Goal: Navigation & Orientation: Find specific page/section

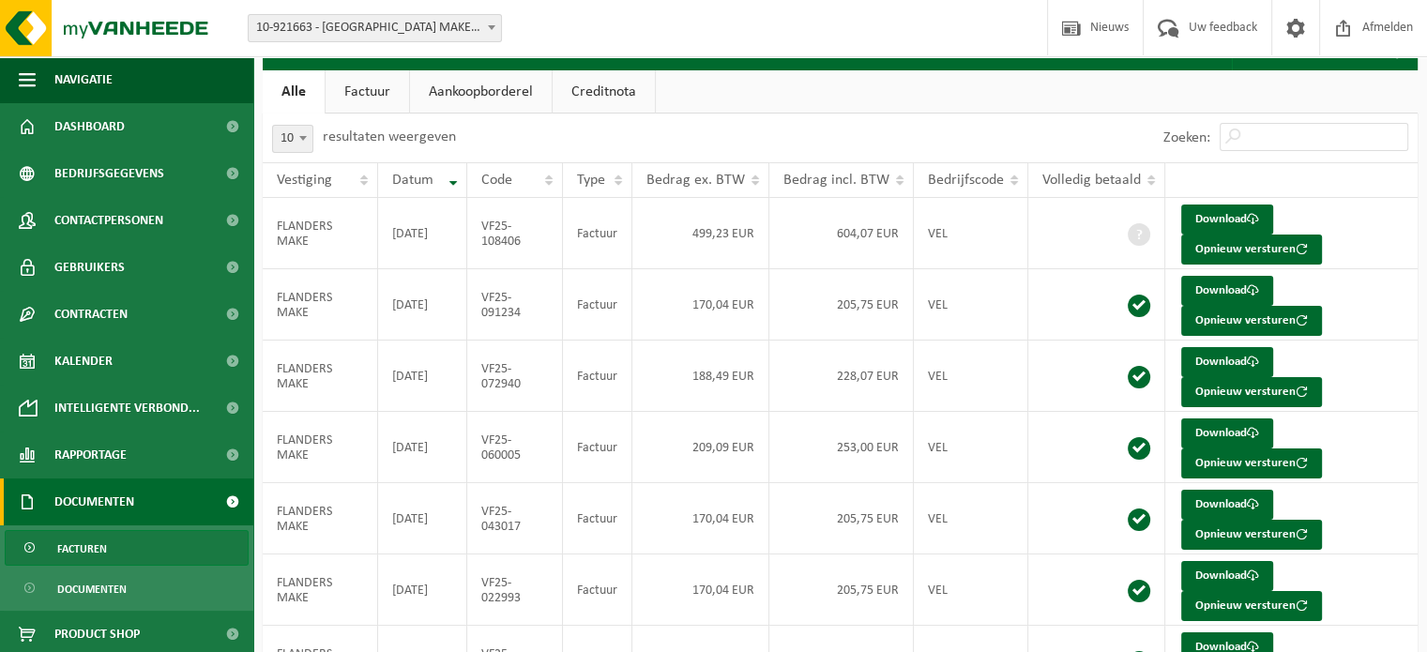
scroll to position [33, 0]
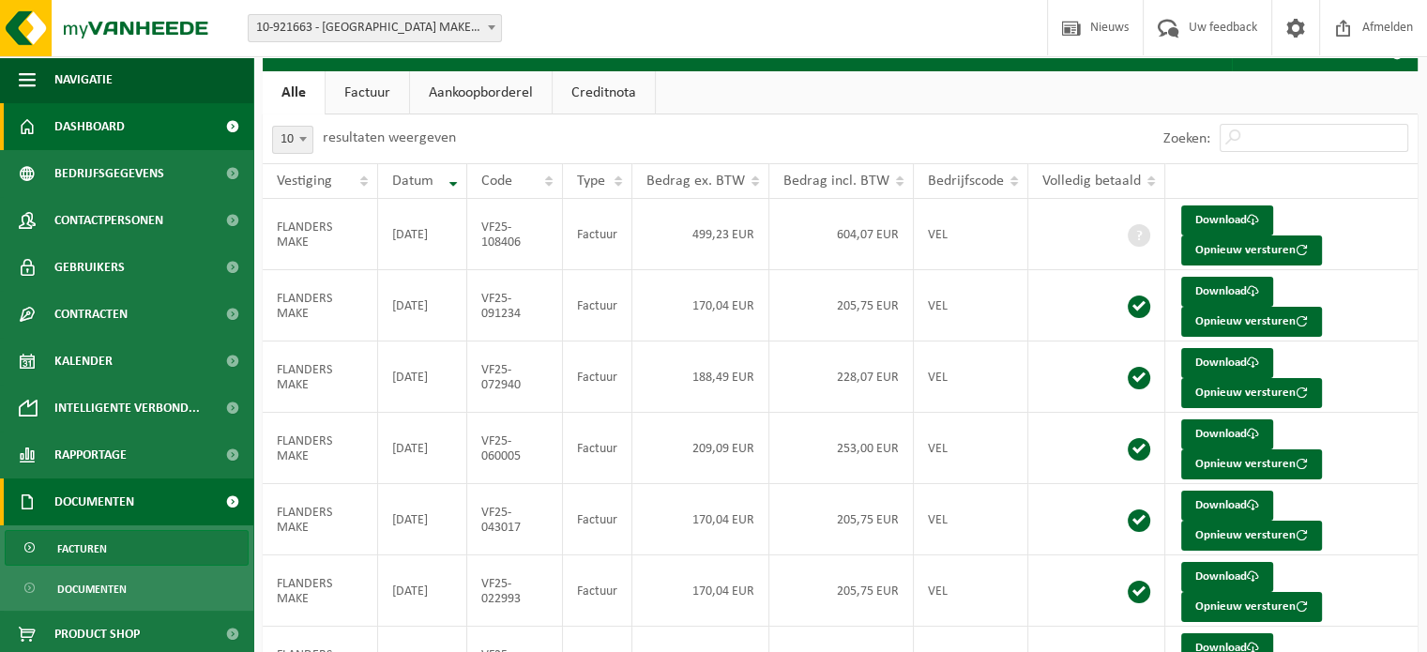
click at [100, 123] on span "Dashboard" at bounding box center [89, 126] width 70 height 47
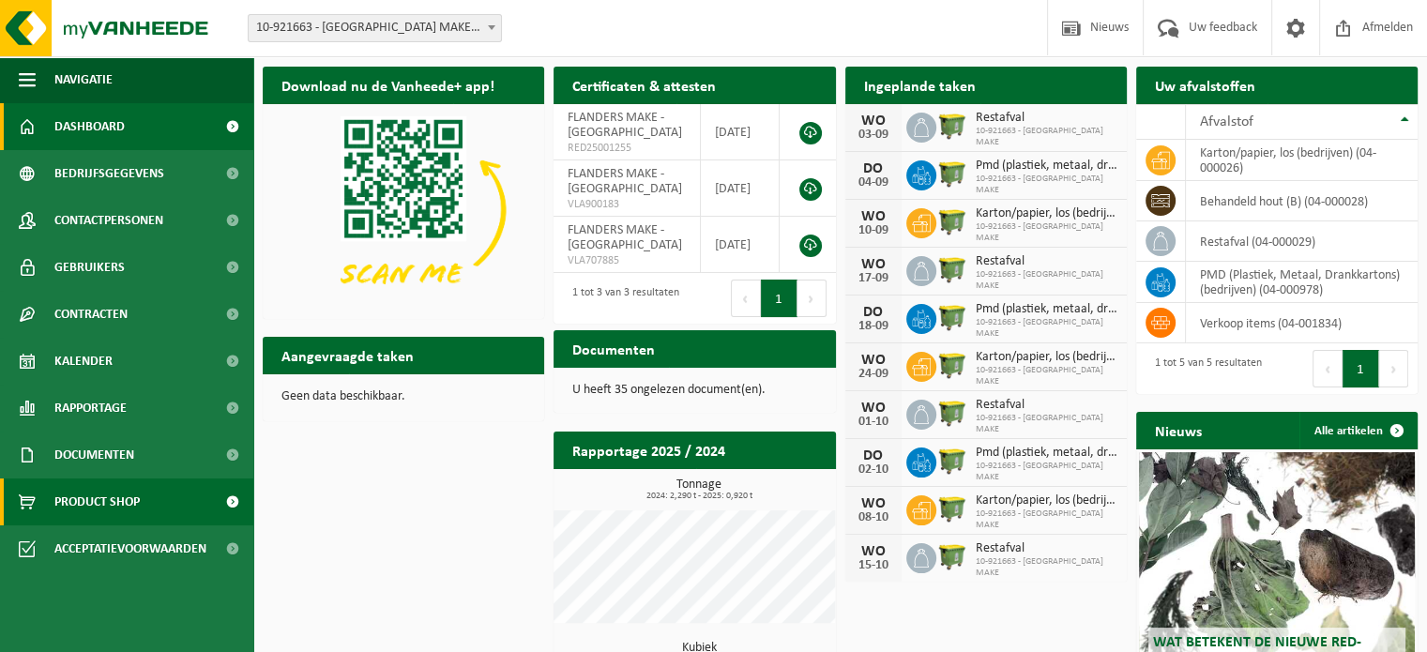
click at [91, 501] on span "Product Shop" at bounding box center [96, 502] width 85 height 47
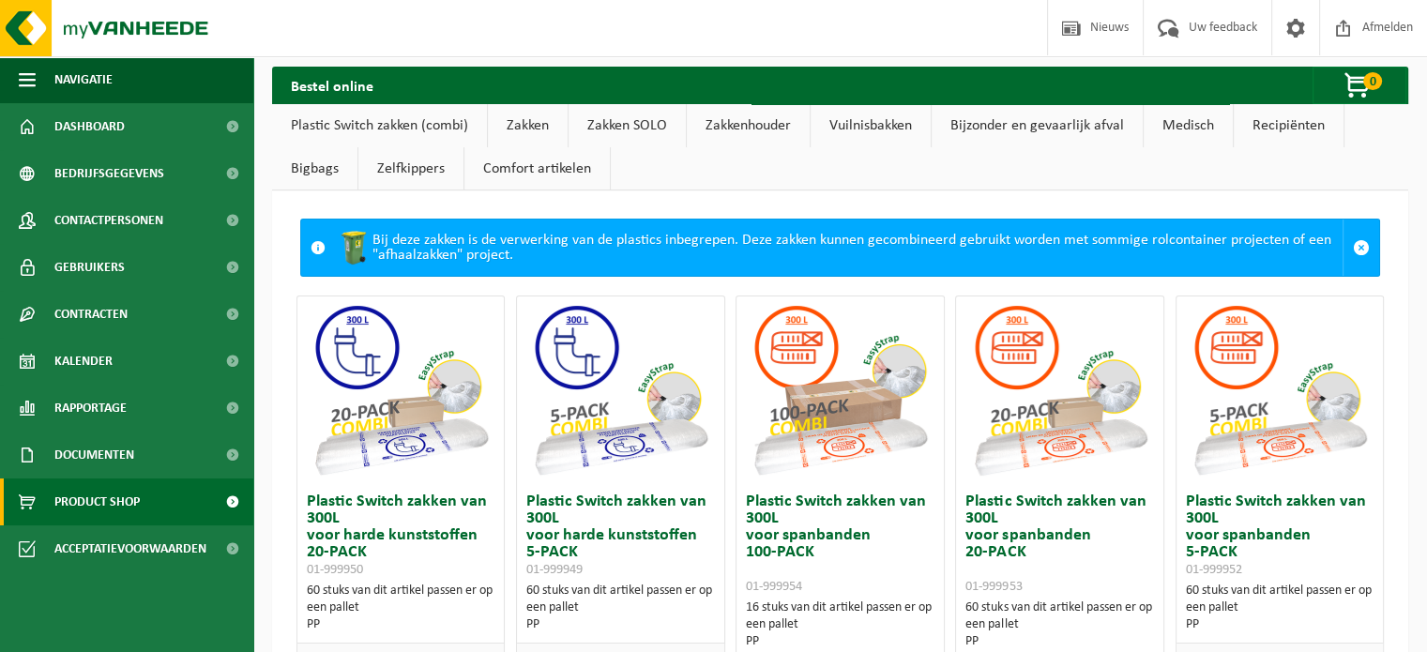
click at [91, 501] on span "Product Shop" at bounding box center [96, 502] width 85 height 47
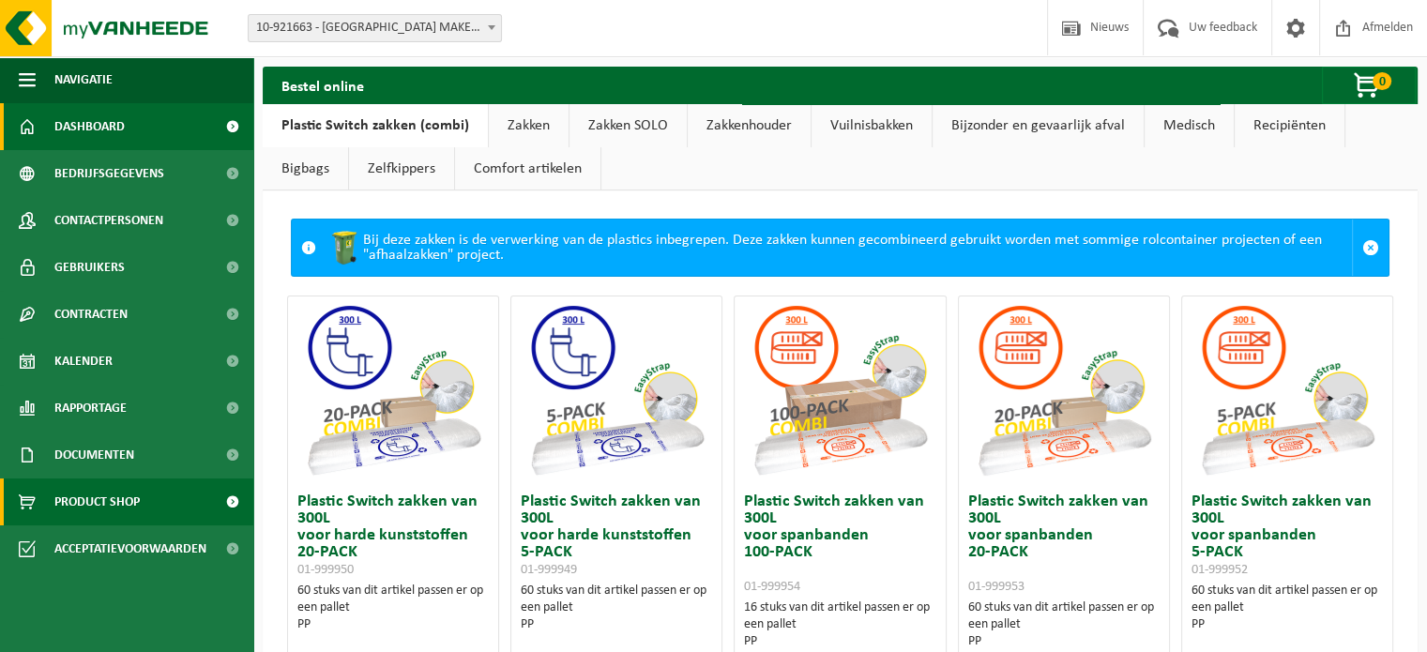
click at [71, 127] on span "Dashboard" at bounding box center [89, 126] width 70 height 47
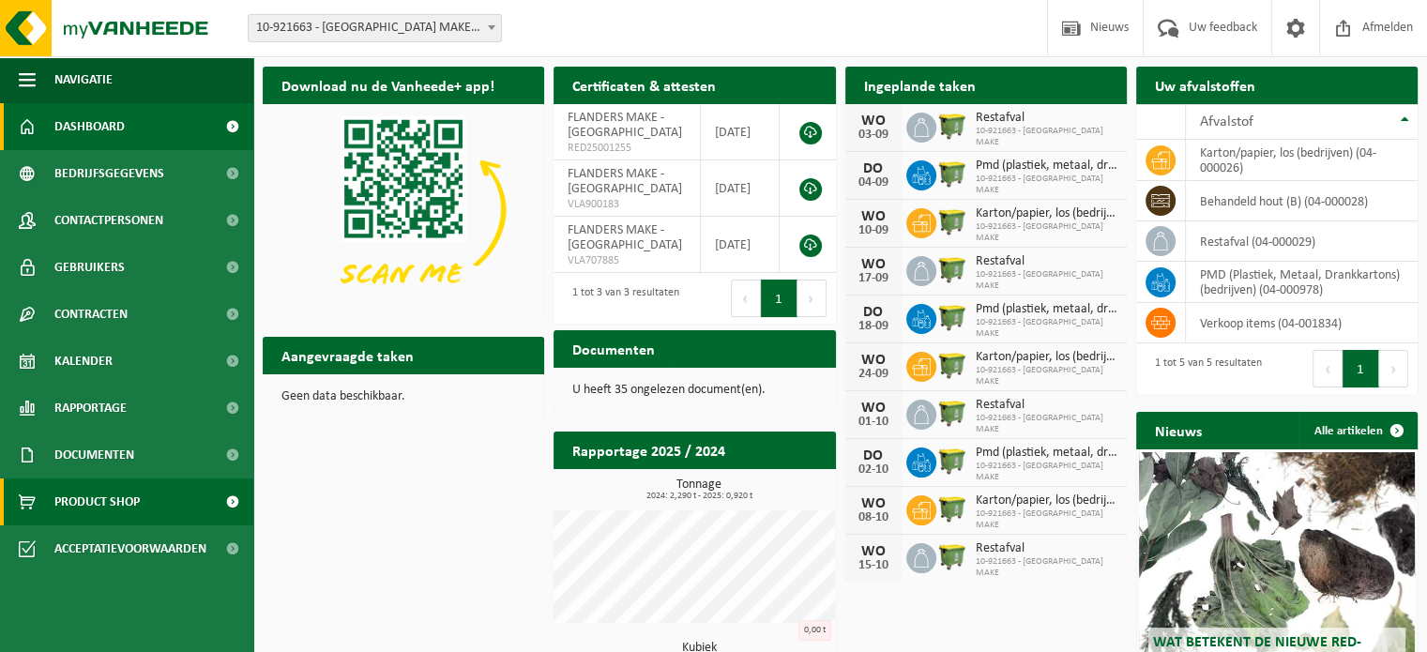
click at [8, 479] on link "Product Shop" at bounding box center [126, 502] width 253 height 47
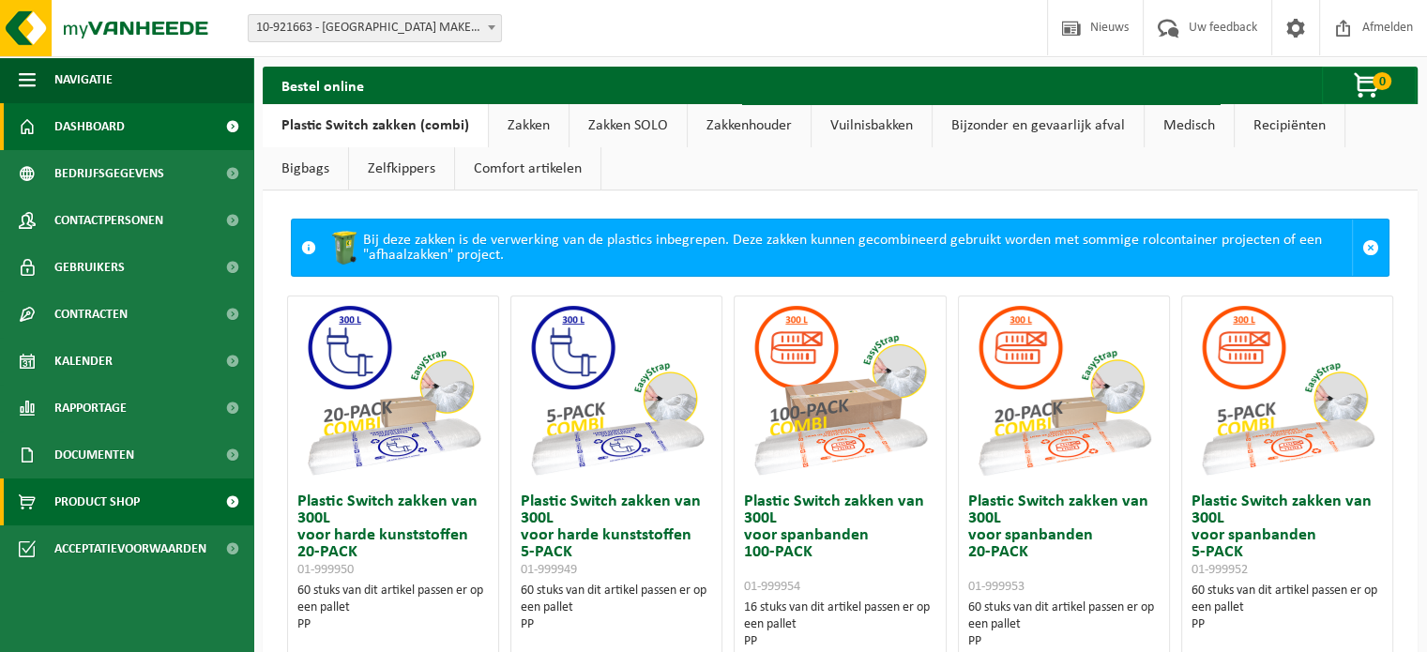
click at [96, 130] on span "Dashboard" at bounding box center [89, 126] width 70 height 47
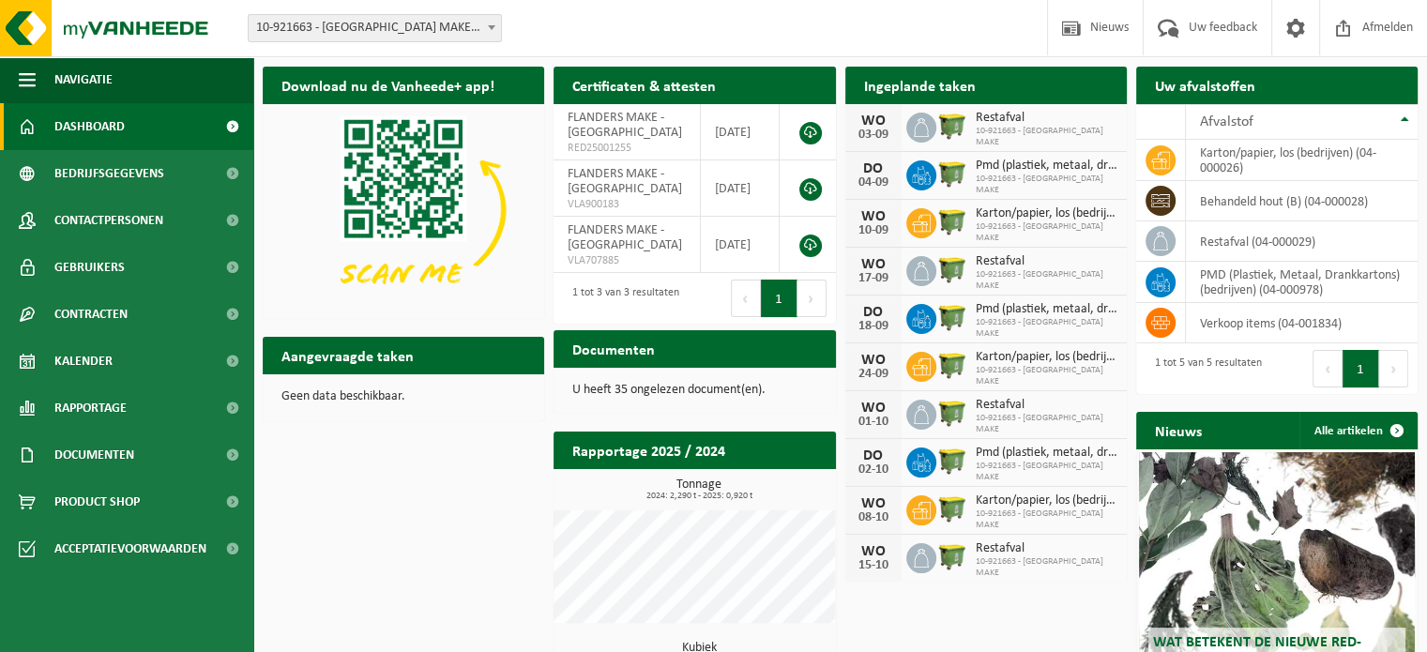
click at [1069, 125] on span "Restafval" at bounding box center [1047, 118] width 142 height 15
click at [1243, 162] on td "karton/papier, los (bedrijven) (04-000026)" at bounding box center [1302, 160] width 232 height 41
click at [1161, 161] on icon at bounding box center [1160, 159] width 19 height 17
drag, startPoint x: 676, startPoint y: 392, endPoint x: 72, endPoint y: 359, distance: 604.2
click at [72, 359] on span "Kalender" at bounding box center [83, 361] width 58 height 47
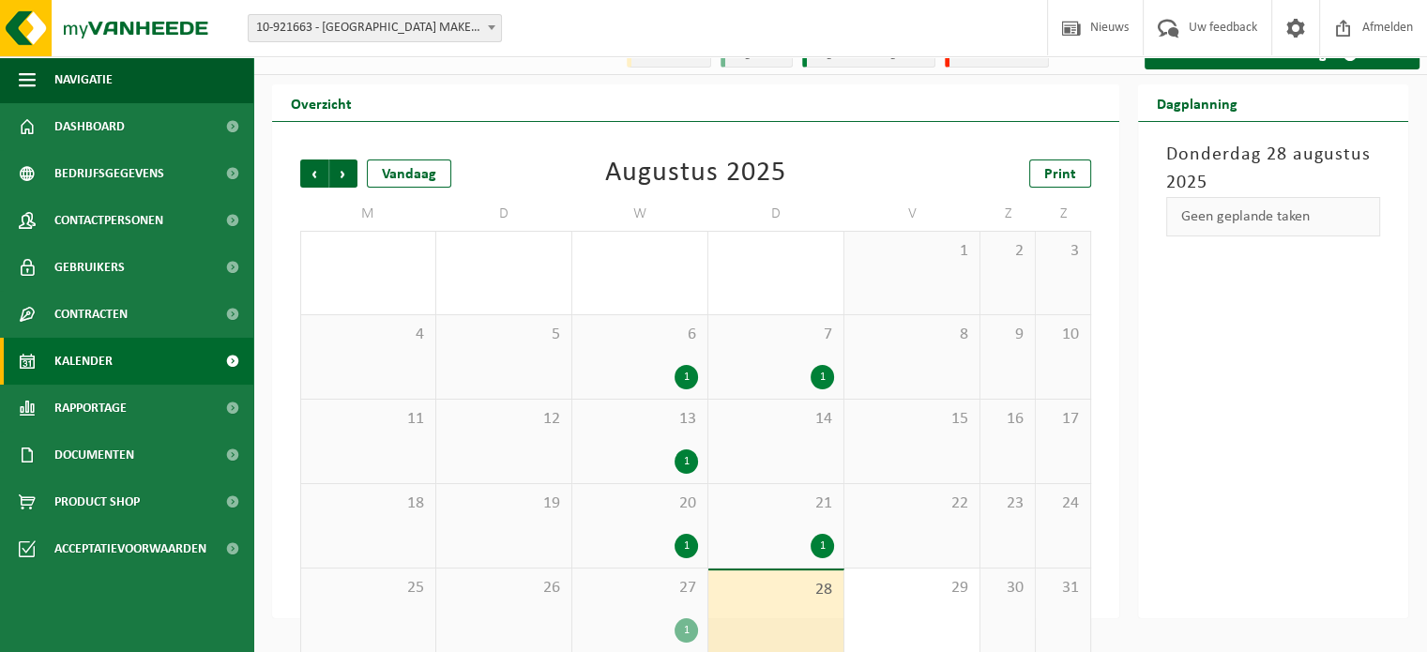
scroll to position [43, 0]
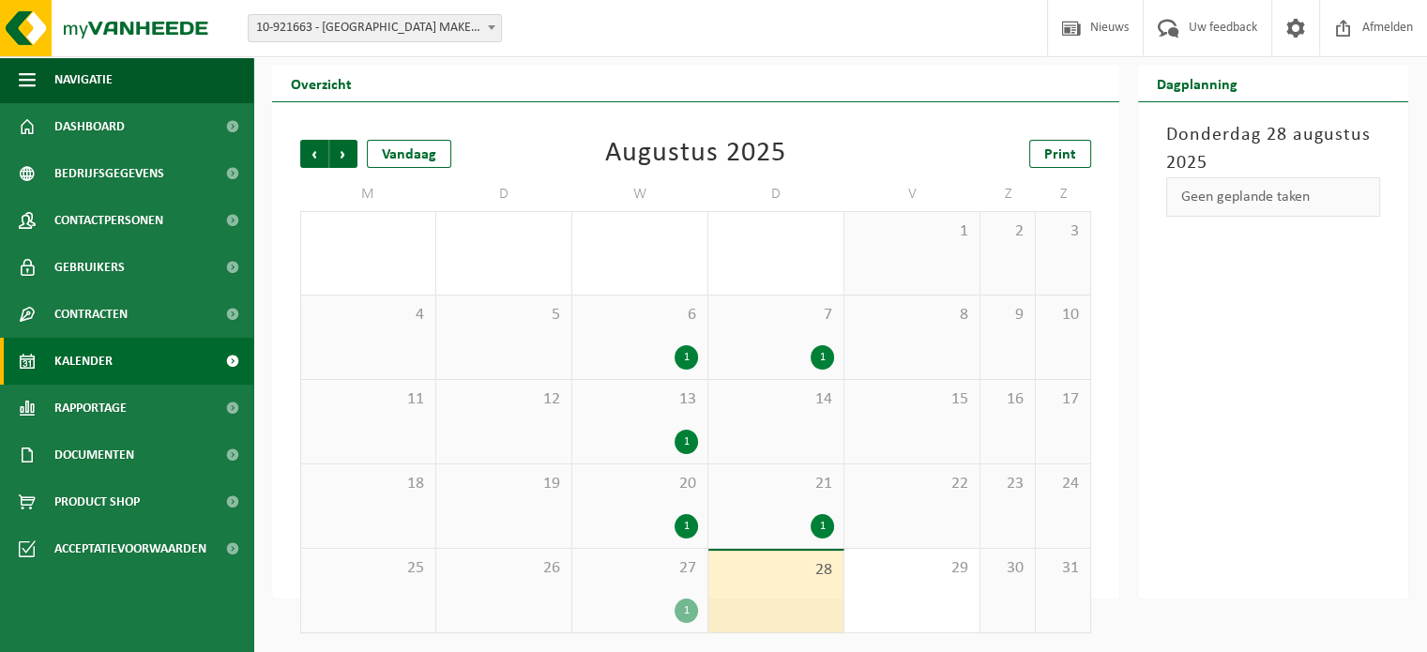
click at [683, 613] on div "1" at bounding box center [686, 611] width 23 height 24
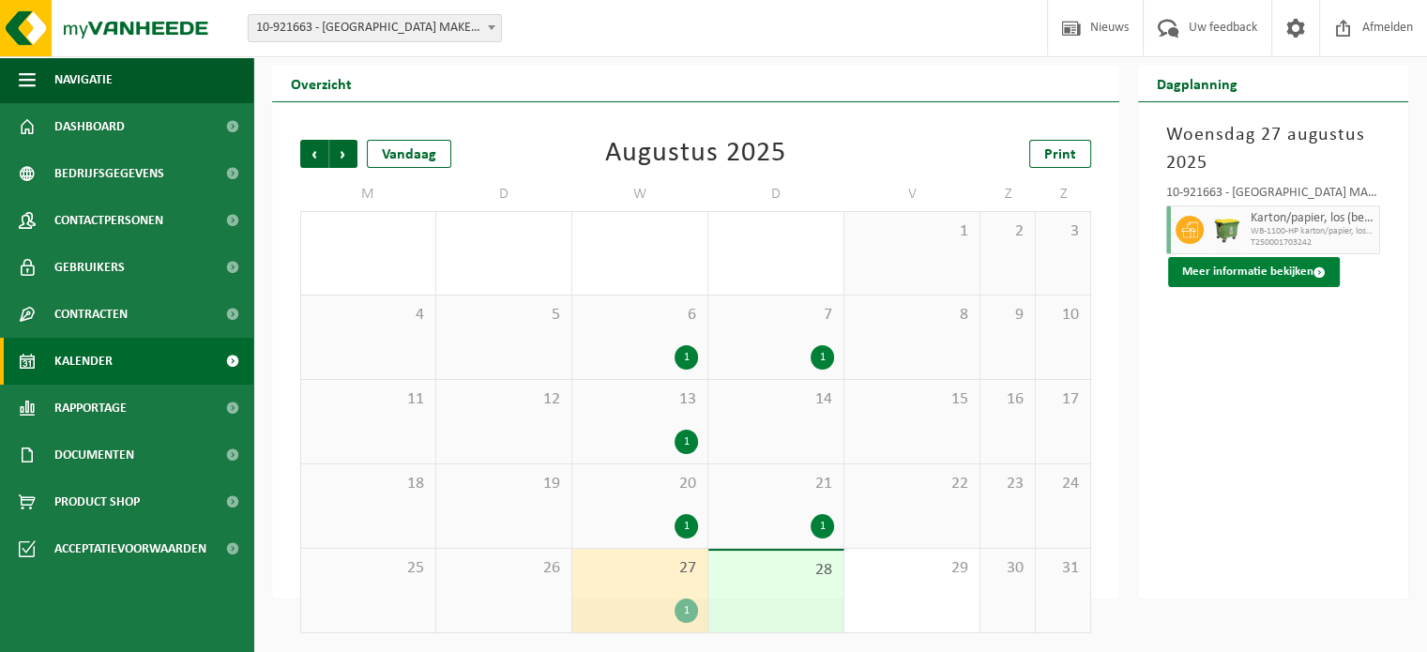
click at [1233, 264] on button "Meer informatie bekijken" at bounding box center [1254, 272] width 172 height 30
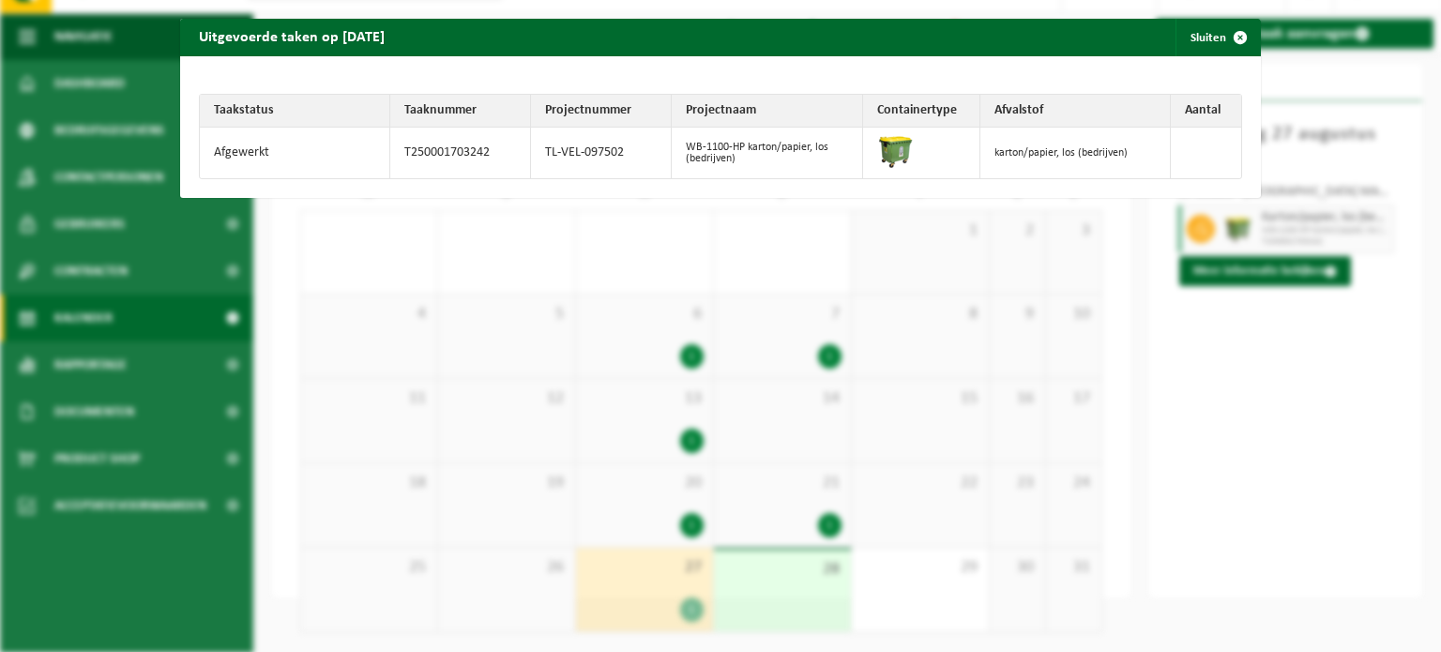
click at [1221, 369] on div "Uitgevoerde taken op [DATE] Sluiten Taakstatus Taaknummer Projectnummer Project…" at bounding box center [720, 326] width 1441 height 652
